Goal: Task Accomplishment & Management: Manage account settings

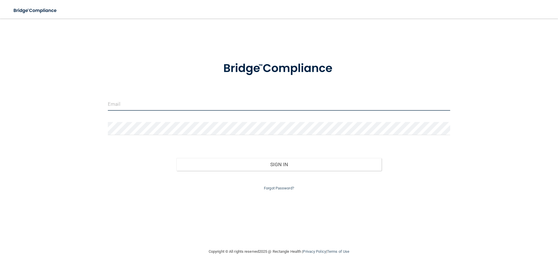
click at [217, 101] on input "email" at bounding box center [279, 104] width 342 height 13
type input "[EMAIL_ADDRESS][DOMAIN_NAME]"
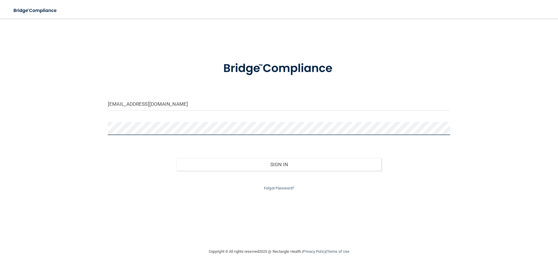
click at [176, 158] on button "Sign In" at bounding box center [278, 164] width 205 height 13
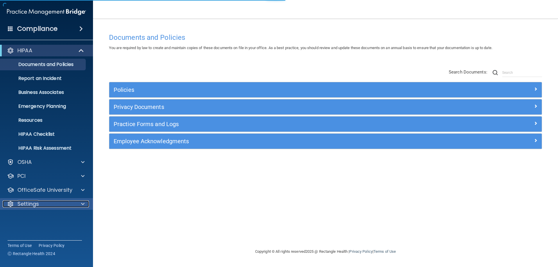
click at [44, 204] on div "Settings" at bounding box center [39, 203] width 72 height 7
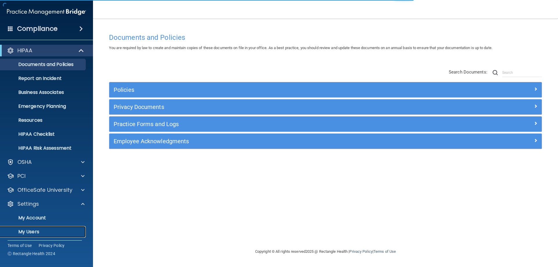
click at [34, 229] on p "My Users" at bounding box center [43, 232] width 79 height 6
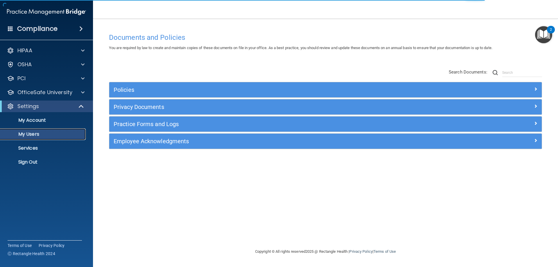
select select "20"
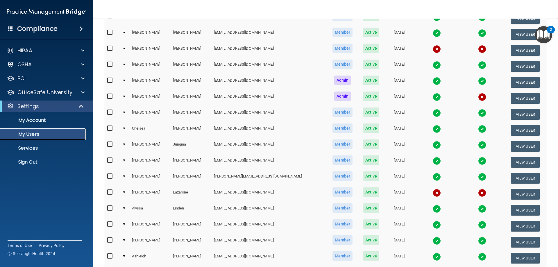
scroll to position [145, 0]
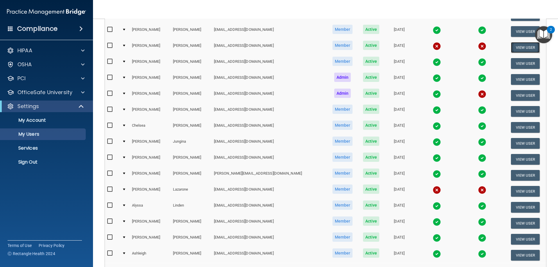
click at [522, 49] on button "View User" at bounding box center [525, 47] width 29 height 11
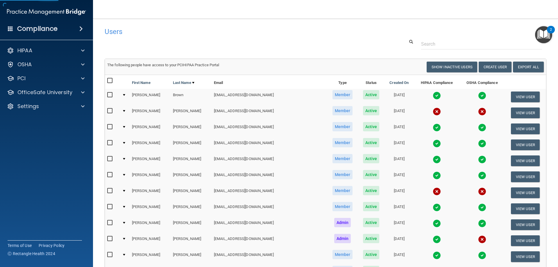
select select "practice_member"
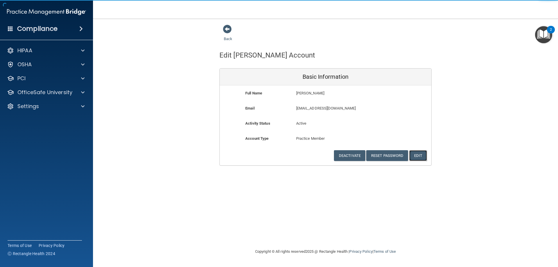
click at [419, 158] on button "Edit" at bounding box center [418, 155] width 18 height 11
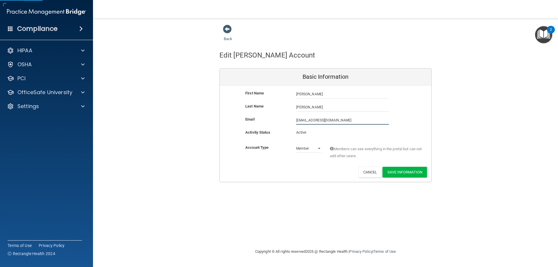
drag, startPoint x: 339, startPoint y: 119, endPoint x: 255, endPoint y: 114, distance: 84.1
click at [255, 114] on div "First Name [PERSON_NAME] [PERSON_NAME] Last Name [PERSON_NAME] Email [EMAIL_ADD…" at bounding box center [325, 133] width 211 height 96
type input "[EMAIL_ADDRESS][DOMAIN_NAME]"
click at [413, 171] on button "Save Information" at bounding box center [404, 172] width 44 height 11
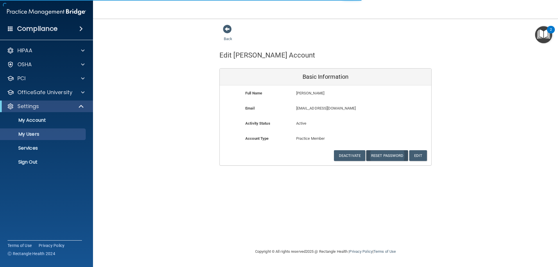
select select "20"
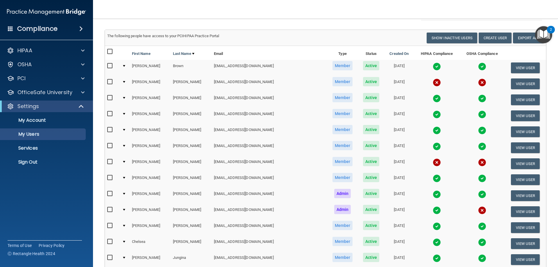
scroll to position [58, 0]
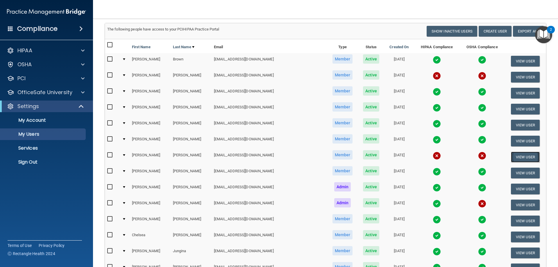
click at [527, 158] on button "View User" at bounding box center [525, 157] width 29 height 11
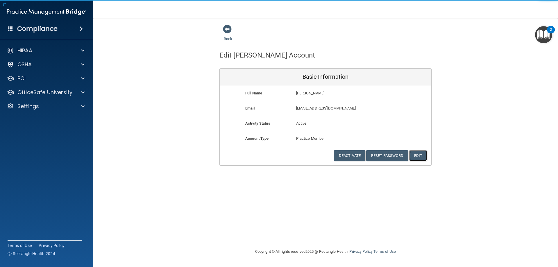
click at [416, 157] on button "Edit" at bounding box center [418, 155] width 18 height 11
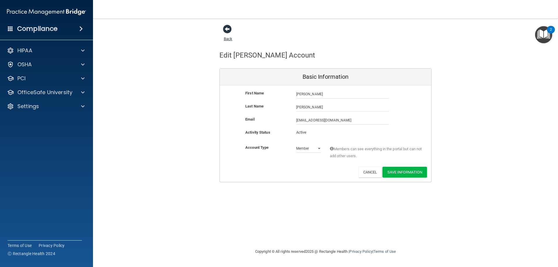
click at [227, 30] on span at bounding box center [227, 29] width 9 height 9
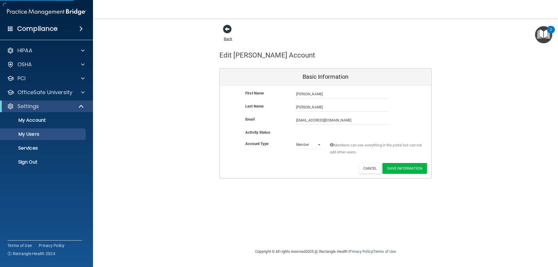
click at [227, 30] on span at bounding box center [227, 29] width 9 height 9
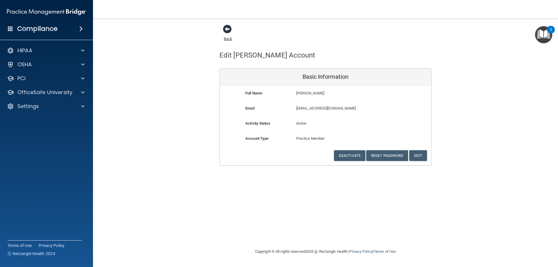
click at [231, 29] on span at bounding box center [227, 29] width 9 height 9
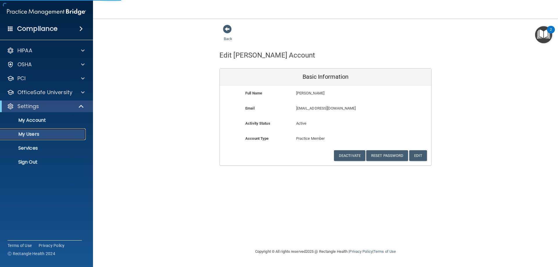
click at [42, 132] on p "My Users" at bounding box center [43, 134] width 79 height 6
select select "20"
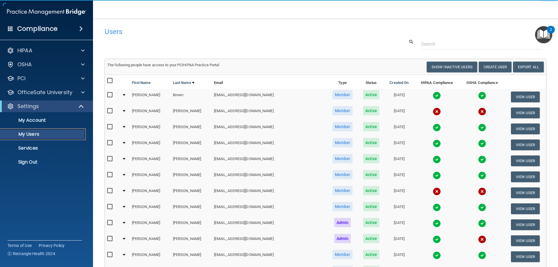
scroll to position [174, 0]
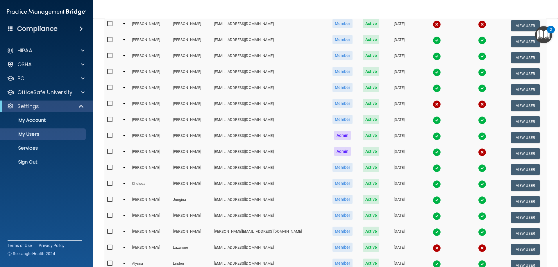
click at [109, 104] on input "checkbox" at bounding box center [110, 103] width 7 height 5
checkbox input "true"
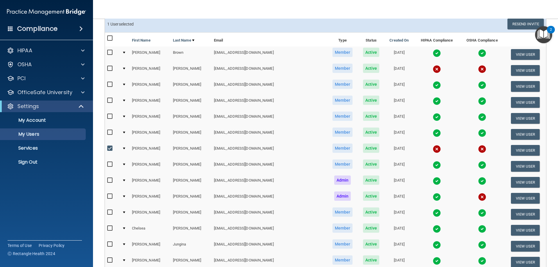
scroll to position [0, 0]
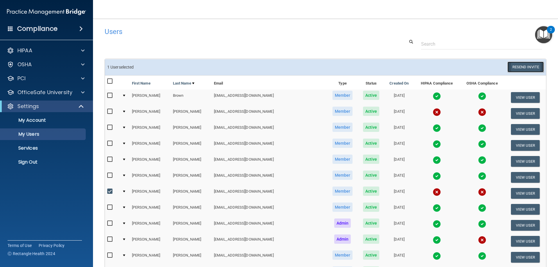
click at [511, 68] on button "Resend Invite" at bounding box center [525, 67] width 36 height 11
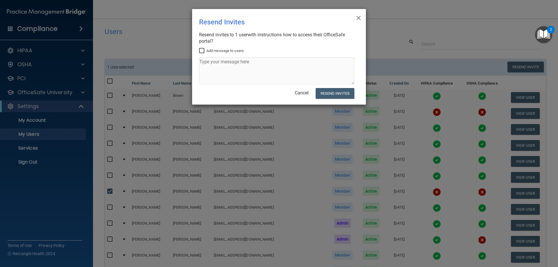
click at [201, 50] on input "Add message to users" at bounding box center [202, 51] width 7 height 5
checkbox input "true"
click at [211, 70] on textarea at bounding box center [276, 70] width 155 height 27
type textarea "Hi [PERSON_NAME], please complete the HIPAA and OSHA training at your earliest …"
click at [337, 94] on button "Resend Invites" at bounding box center [334, 93] width 39 height 11
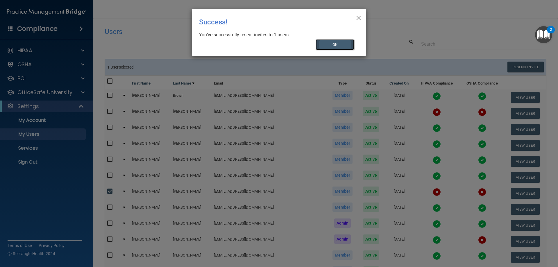
click at [334, 46] on button "OK" at bounding box center [334, 44] width 39 height 11
